Goal: Information Seeking & Learning: Learn about a topic

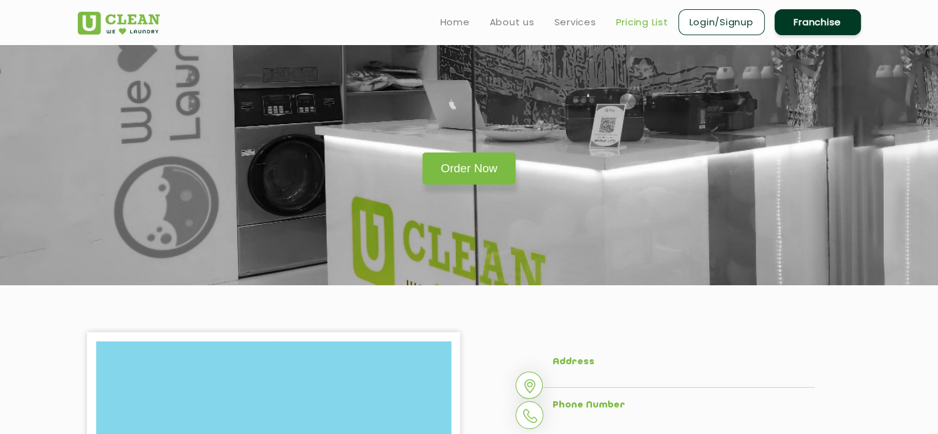
click at [632, 19] on link "Pricing List" at bounding box center [642, 22] width 52 height 15
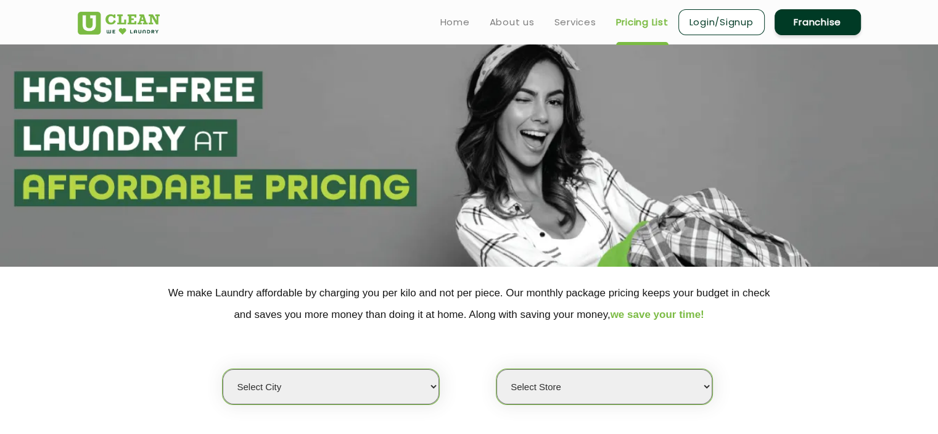
scroll to position [185, 0]
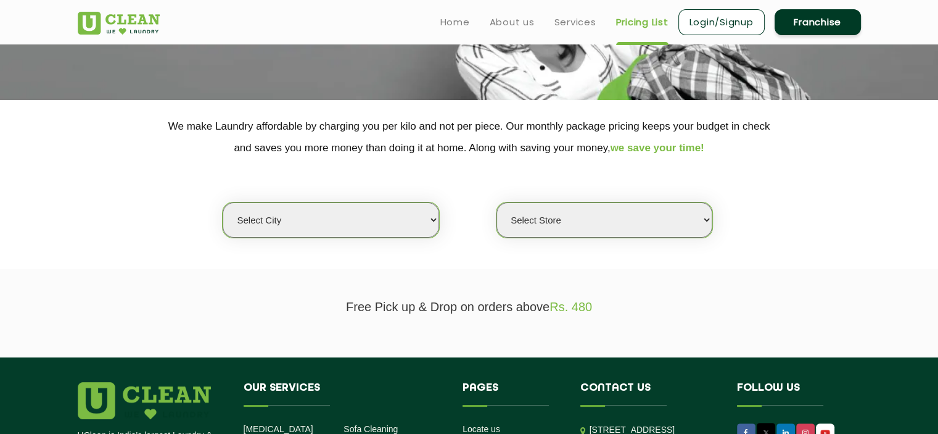
click at [375, 213] on select "Select city" at bounding box center [331, 219] width 216 height 35
click at [477, 263] on section "We make Laundry affordable by charging you per kilo and not per piece. Our mont…" at bounding box center [469, 184] width 938 height 169
click at [527, 220] on select "Select Store" at bounding box center [604, 219] width 216 height 35
click at [475, 241] on section "We make Laundry affordable by charging you per kilo and not per piece. Our mont…" at bounding box center [469, 184] width 938 height 169
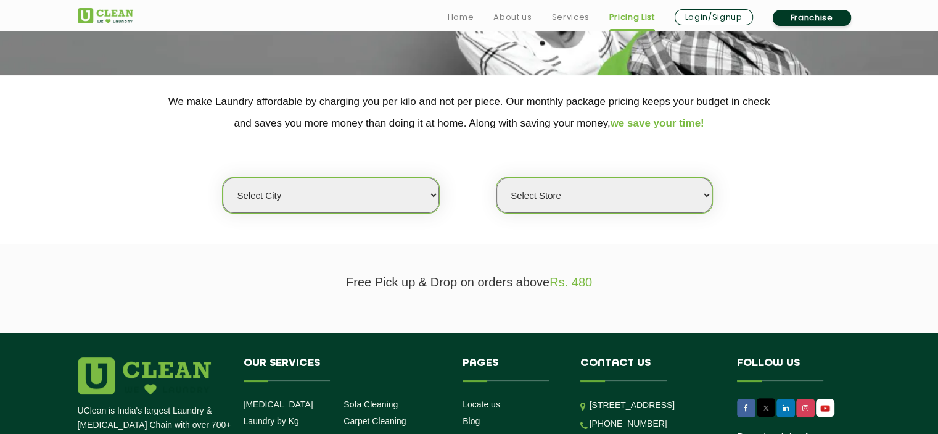
scroll to position [247, 0]
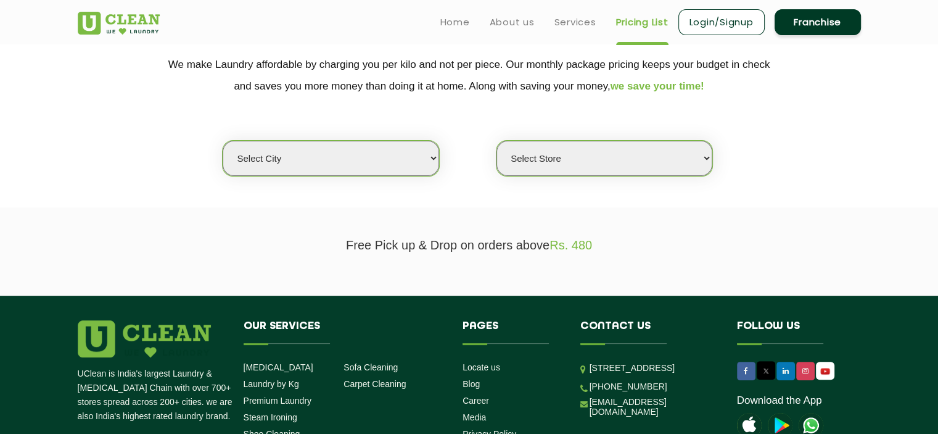
click at [376, 155] on select "Select city [GEOGRAPHIC_DATA] [GEOGRAPHIC_DATA] [GEOGRAPHIC_DATA] [GEOGRAPHIC_D…" at bounding box center [331, 158] width 216 height 35
select select "4"
click at [223, 141] on select "Select city [GEOGRAPHIC_DATA] [GEOGRAPHIC_DATA] [GEOGRAPHIC_DATA] [GEOGRAPHIC_D…" at bounding box center [331, 158] width 216 height 35
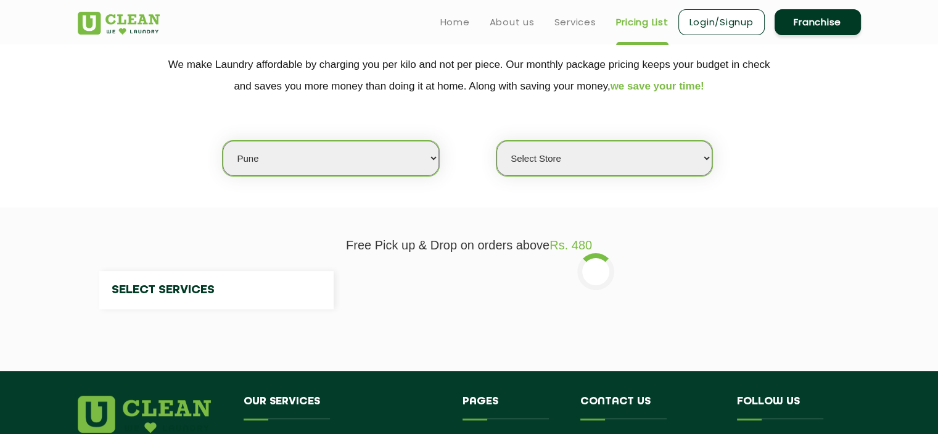
click at [595, 155] on select "Select Store" at bounding box center [604, 158] width 216 height 35
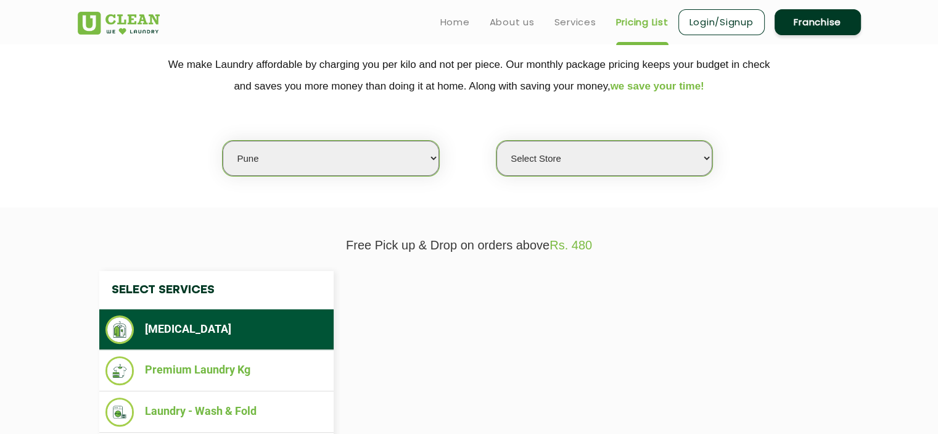
click at [627, 150] on select "Select Store" at bounding box center [604, 158] width 216 height 35
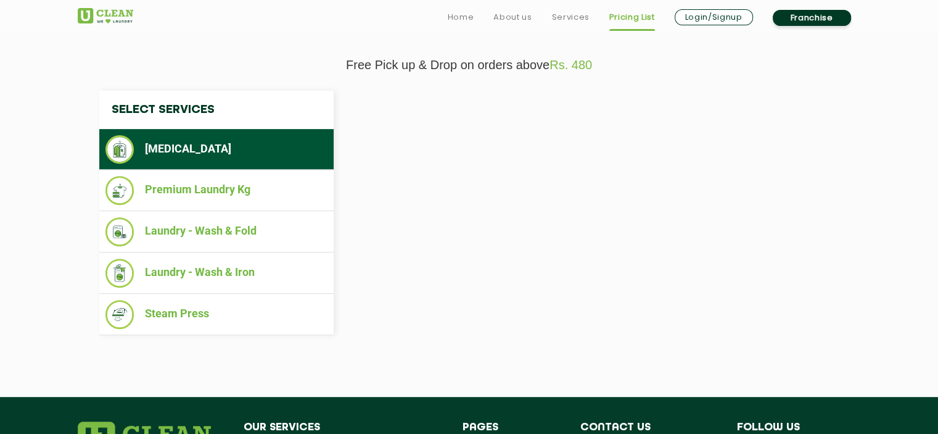
scroll to position [432, 0]
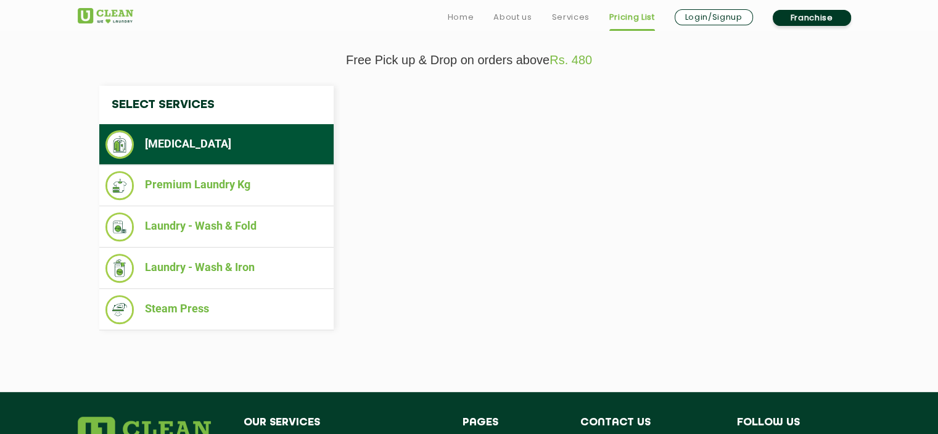
select select "0"
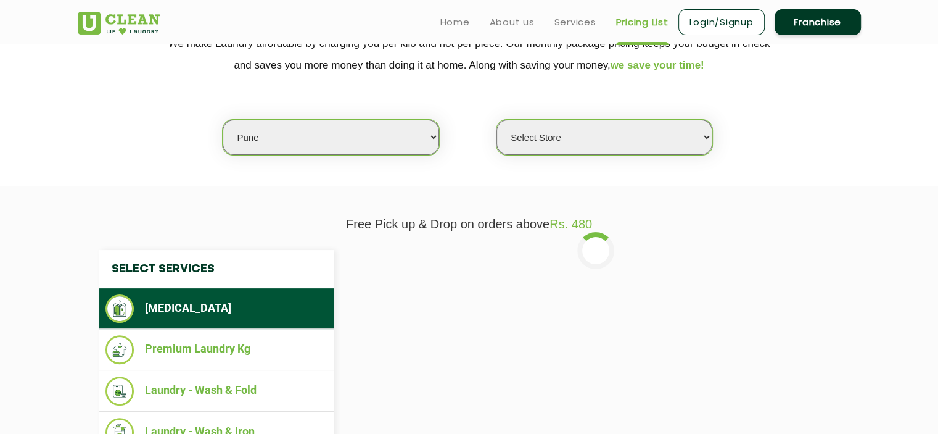
scroll to position [247, 0]
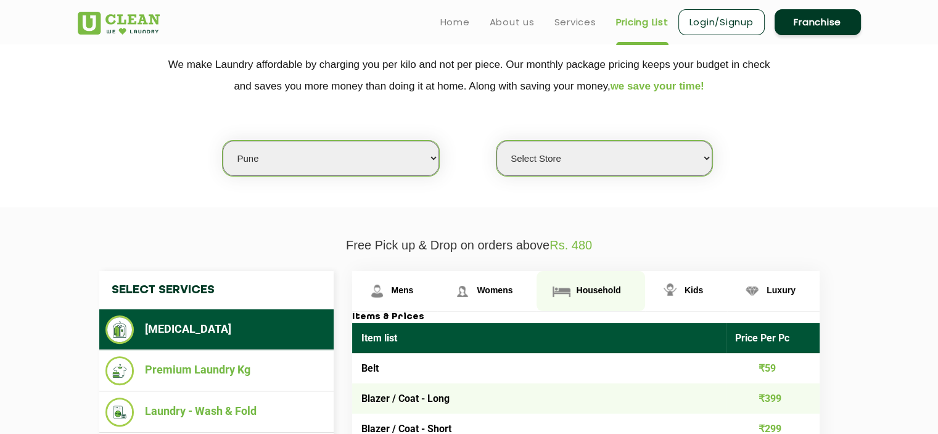
click at [414, 285] on span "Household" at bounding box center [403, 290] width 22 height 10
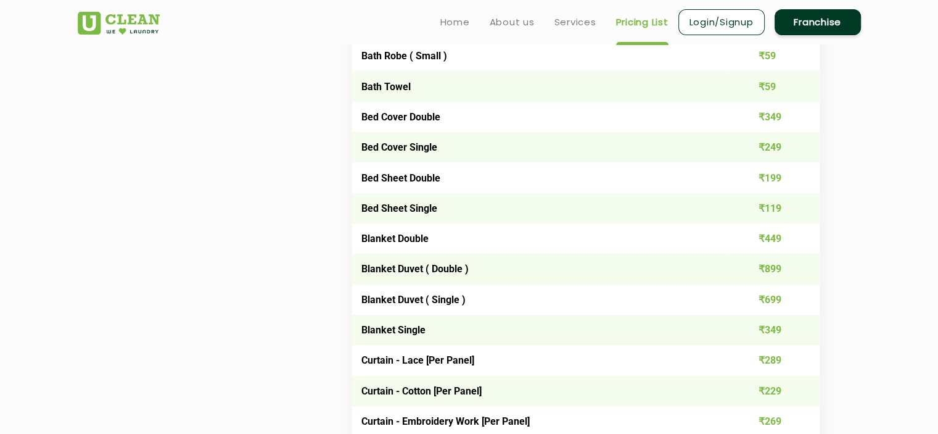
scroll to position [432, 0]
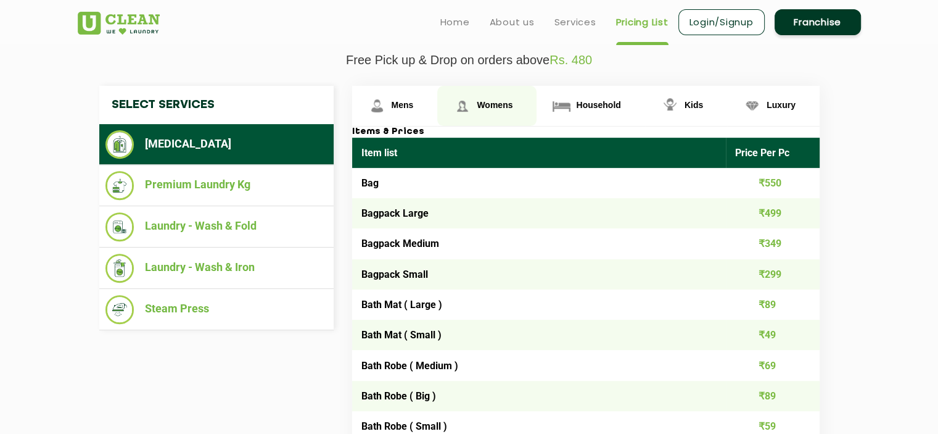
click at [414, 103] on span "Womens" at bounding box center [403, 105] width 22 height 10
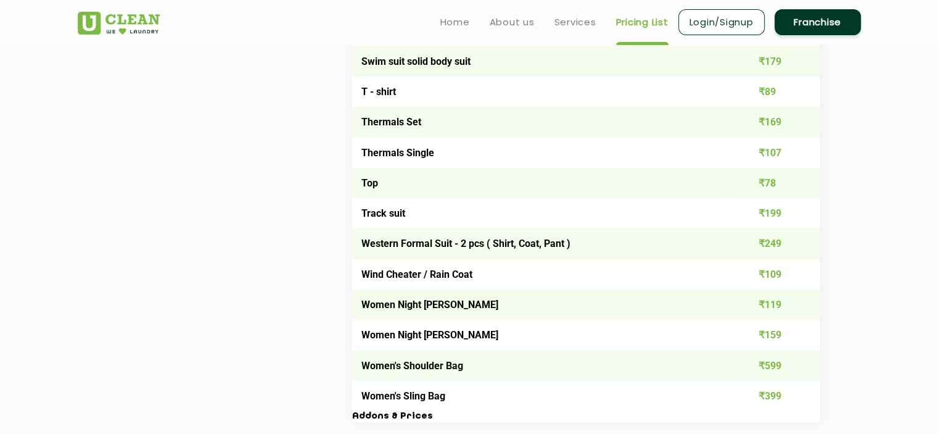
scroll to position [4132, 0]
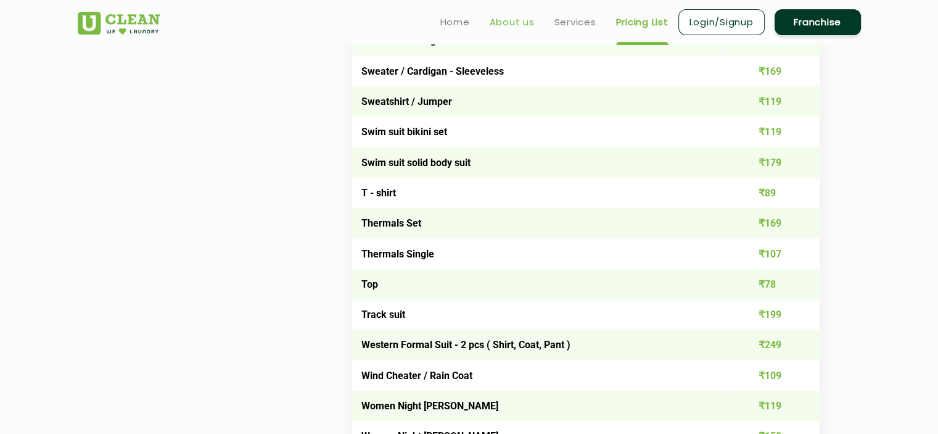
click at [527, 22] on link "About us" at bounding box center [512, 22] width 45 height 15
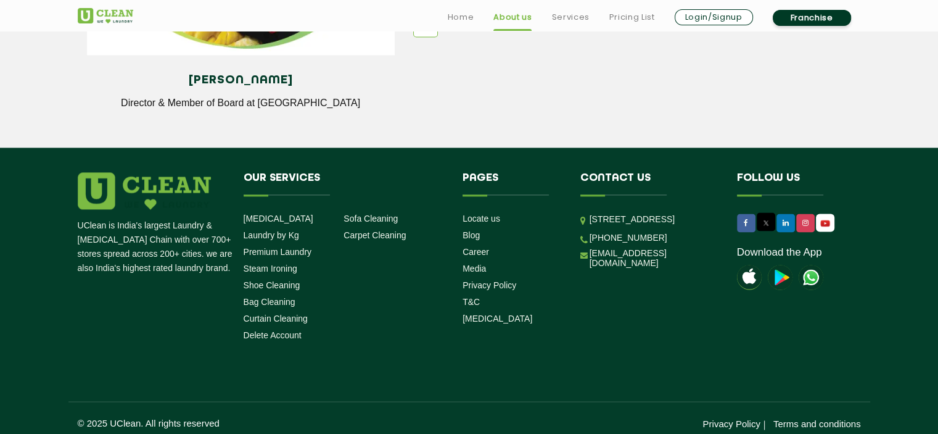
scroll to position [1772, 0]
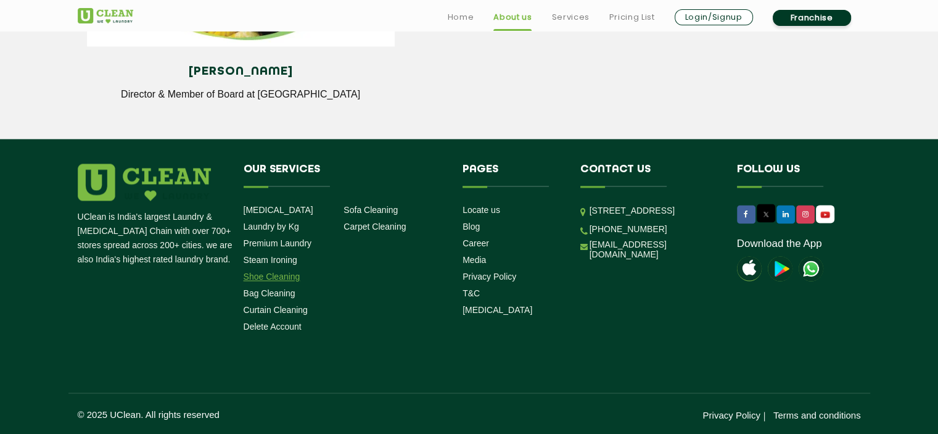
click at [285, 277] on link "Shoe Cleaning" at bounding box center [272, 276] width 57 height 10
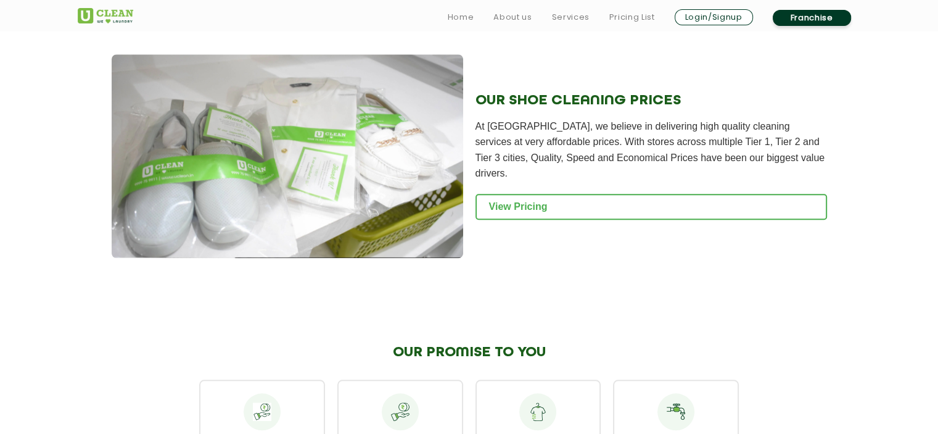
scroll to position [1295, 0]
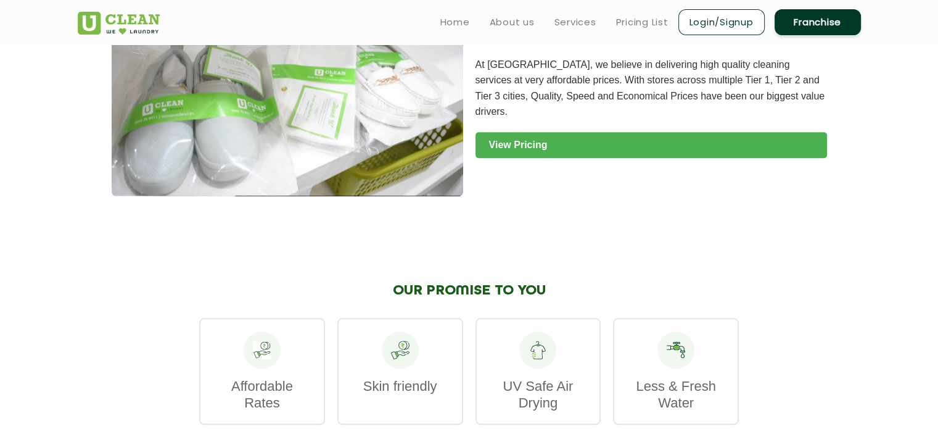
click at [513, 139] on link "View Pricing" at bounding box center [651, 145] width 352 height 26
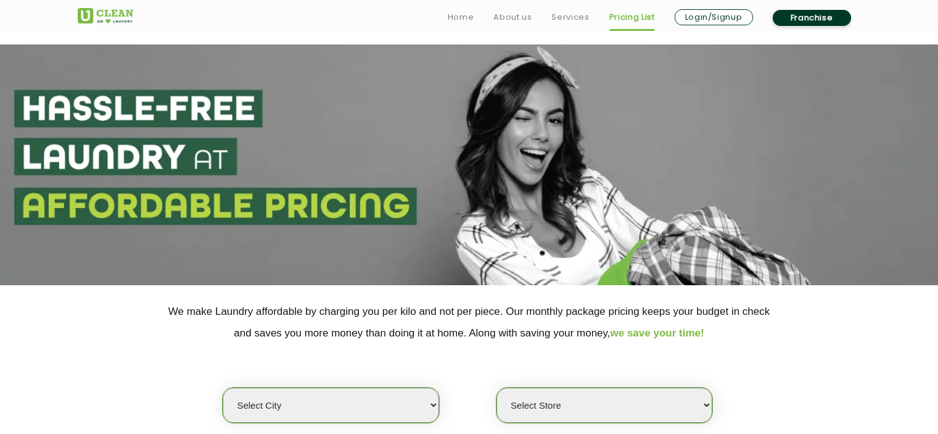
scroll to position [308, 0]
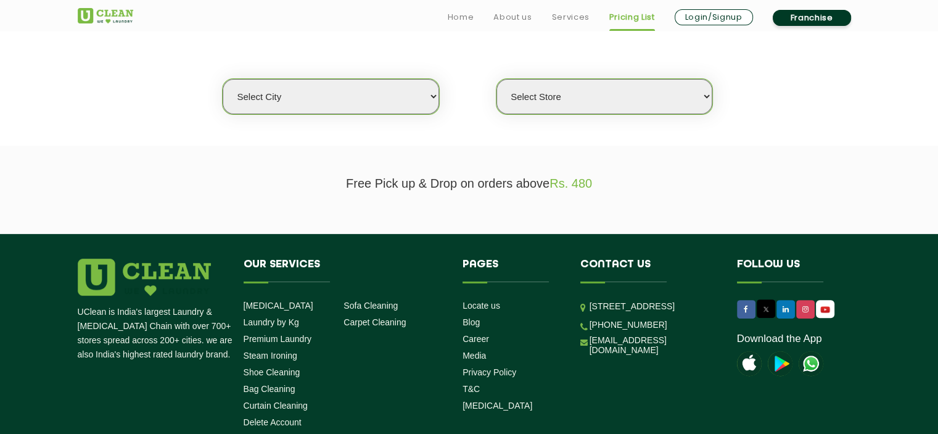
click at [354, 80] on select "Select city [GEOGRAPHIC_DATA] [GEOGRAPHIC_DATA] [GEOGRAPHIC_DATA] [GEOGRAPHIC_D…" at bounding box center [331, 96] width 216 height 35
select select "4"
click at [223, 79] on select "Select city [GEOGRAPHIC_DATA] [GEOGRAPHIC_DATA] [GEOGRAPHIC_DATA] [GEOGRAPHIC_D…" at bounding box center [331, 96] width 216 height 35
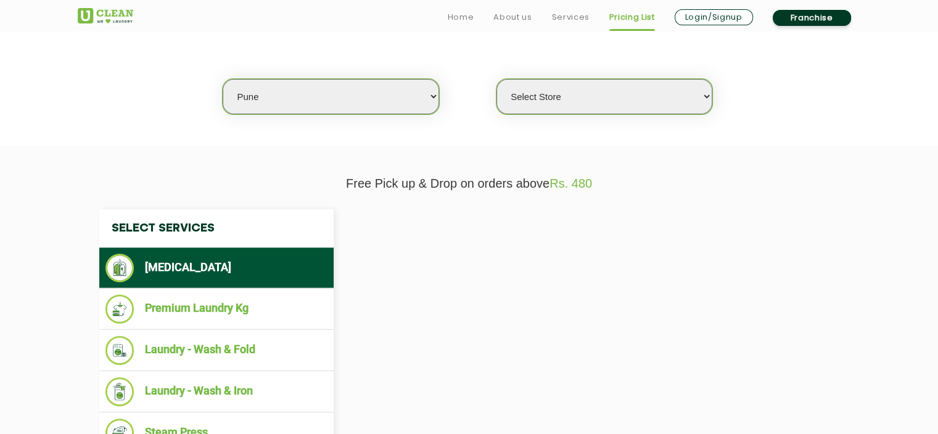
select select "0"
